Goal: Information Seeking & Learning: Learn about a topic

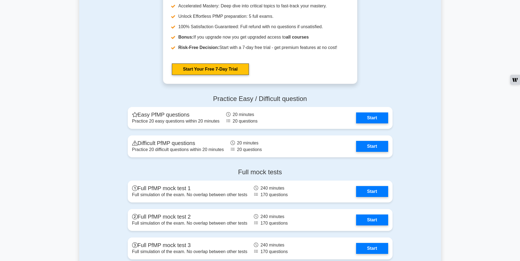
scroll to position [523, 0]
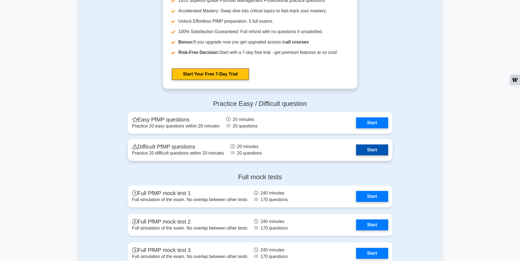
click at [374, 145] on link "Start" at bounding box center [372, 150] width 32 height 11
